Goal: Find specific page/section

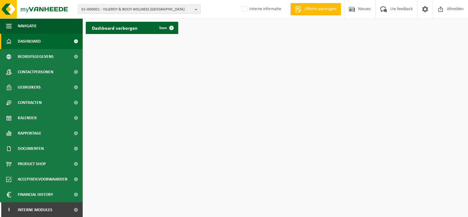
click at [143, 12] on span "01-000001 - VILLEROY & BOCH WELLNESS [GEOGRAPHIC_DATA]" at bounding box center [136, 9] width 111 height 9
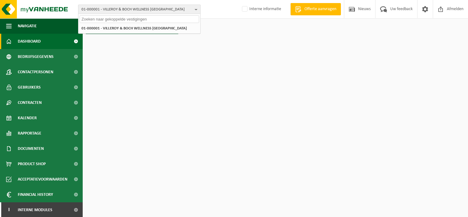
paste input "01-070495"
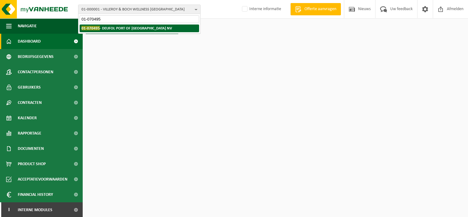
type input "01-070495"
click at [116, 27] on strong "01-070495 - DEUFOL PORT OF [GEOGRAPHIC_DATA] [GEOGRAPHIC_DATA]" at bounding box center [126, 28] width 91 height 5
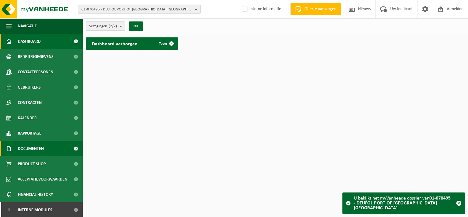
scroll to position [1, 0]
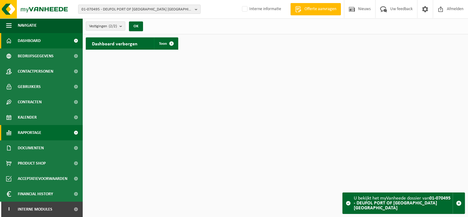
click at [40, 129] on span "Rapportage" at bounding box center [30, 132] width 24 height 15
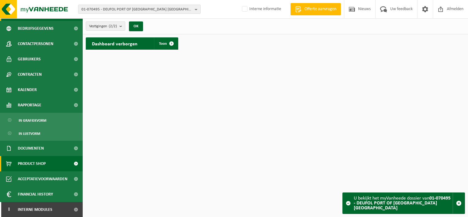
scroll to position [28, 0]
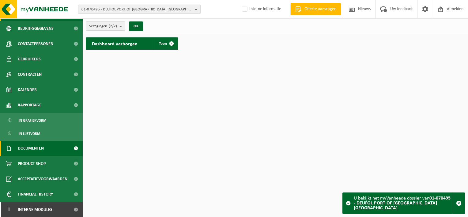
click at [33, 149] on span "Documenten" at bounding box center [31, 147] width 26 height 15
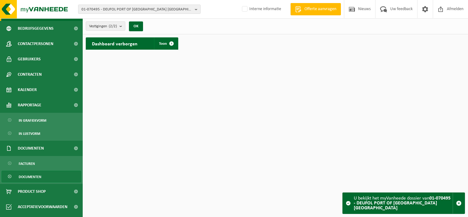
click at [35, 174] on span "Documenten" at bounding box center [30, 177] width 23 height 12
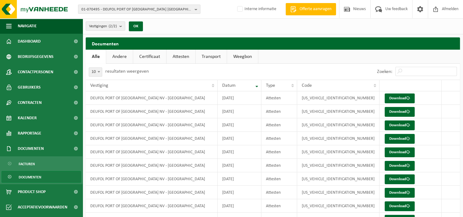
click at [177, 54] on link "Attesten" at bounding box center [180, 57] width 29 height 14
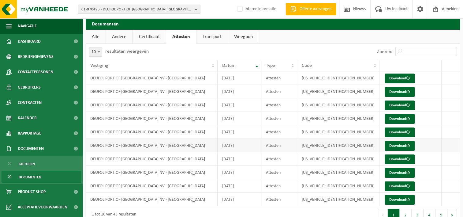
scroll to position [31, 0]
